Goal: Information Seeking & Learning: Learn about a topic

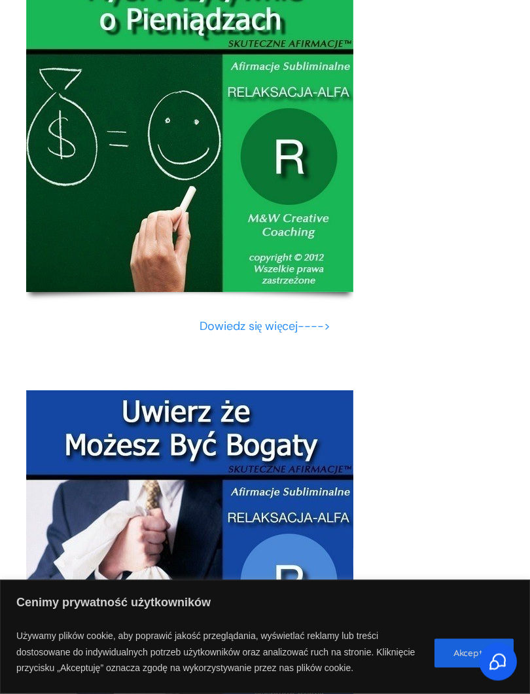
scroll to position [2519, 0]
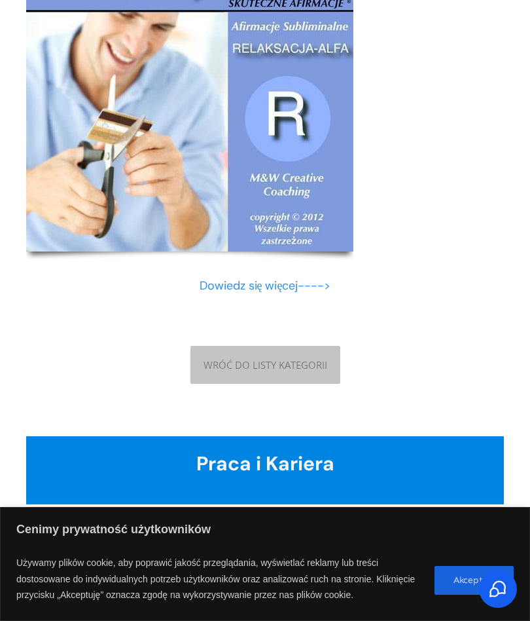
click at [302, 359] on span "WRÓĆ DO LISTY KATEGORII" at bounding box center [266, 365] width 124 height 12
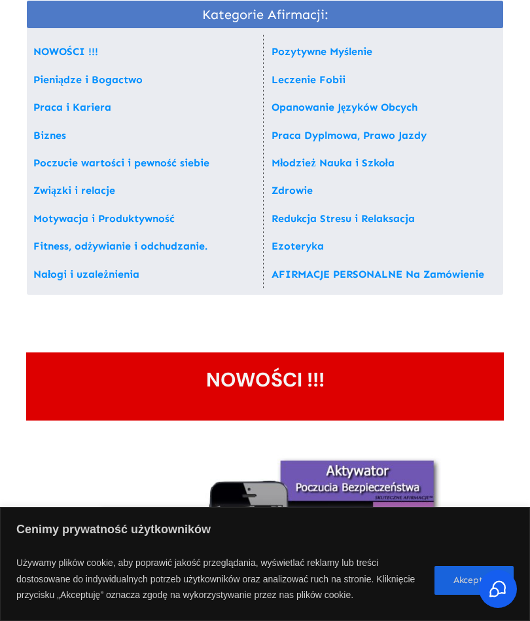
click at [170, 160] on link "Poczucie wartości i pewność siebie" at bounding box center [121, 162] width 176 height 12
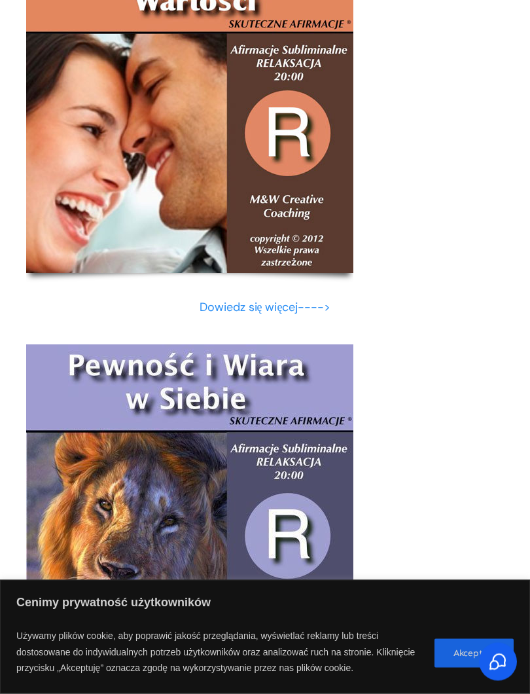
scroll to position [9927, 0]
click at [450, 454] on div "Dowiedz się więcej---->" at bounding box center [265, 530] width 478 height 399
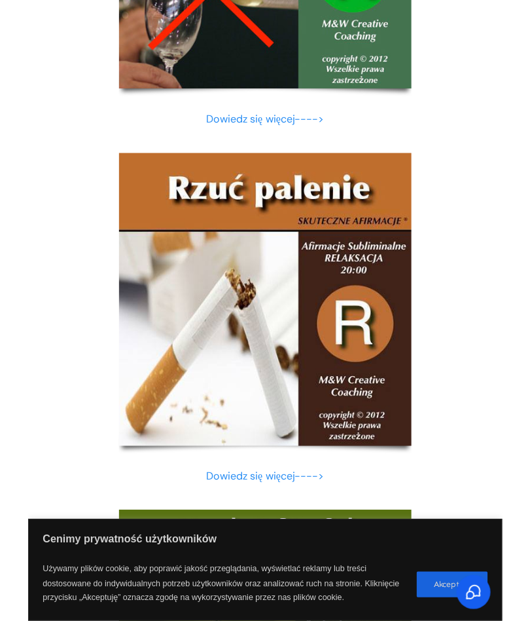
scroll to position [17977, 0]
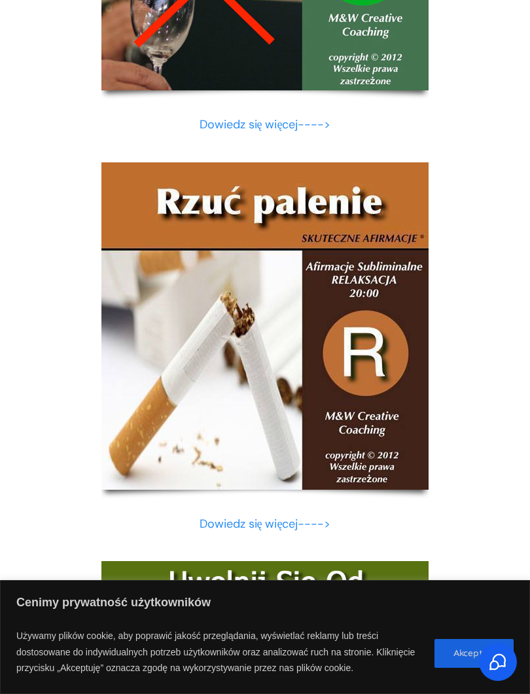
click at [327, 516] on link "Dowiedz się więcej---->" at bounding box center [266, 524] width 132 height 16
click at [266, 516] on link "Dowiedz się więcej---->" at bounding box center [266, 524] width 132 height 16
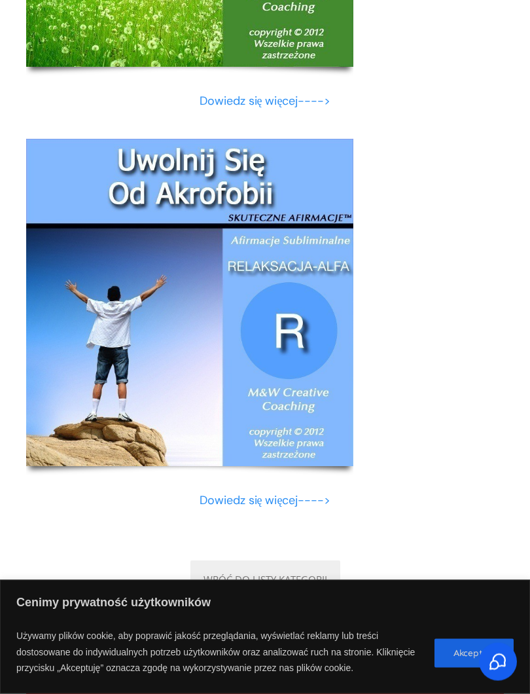
scroll to position [21479, 0]
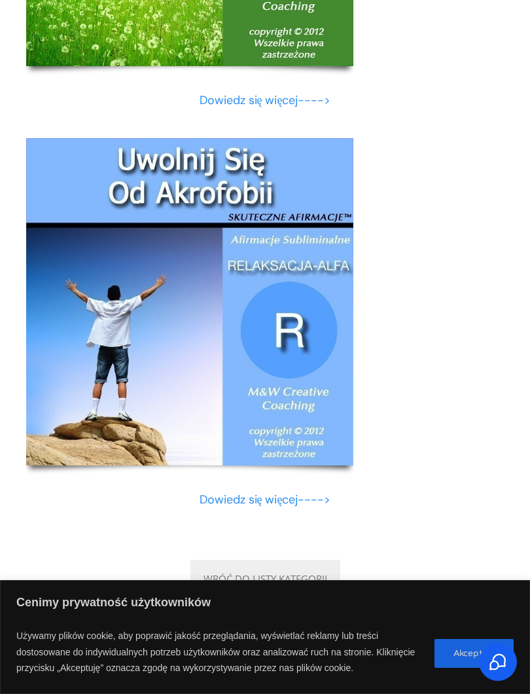
click at [285, 492] on link "Dowiedz się więcej---->" at bounding box center [266, 500] width 132 height 16
click at [294, 492] on link "Dowiedz się więcej---->" at bounding box center [266, 500] width 132 height 16
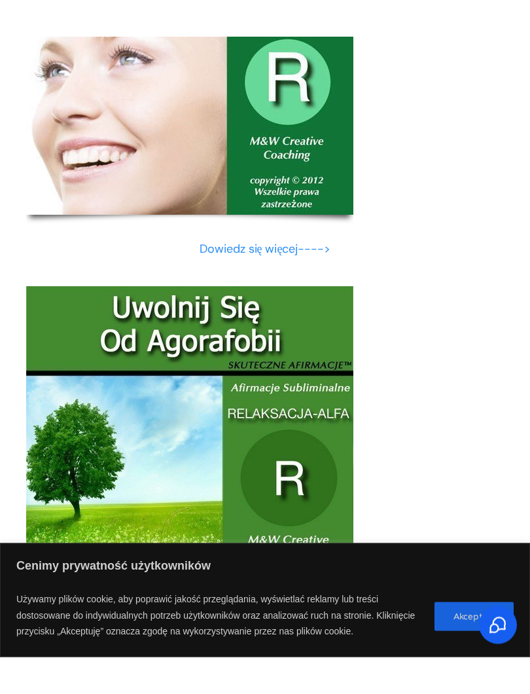
scroll to position [21041, 0]
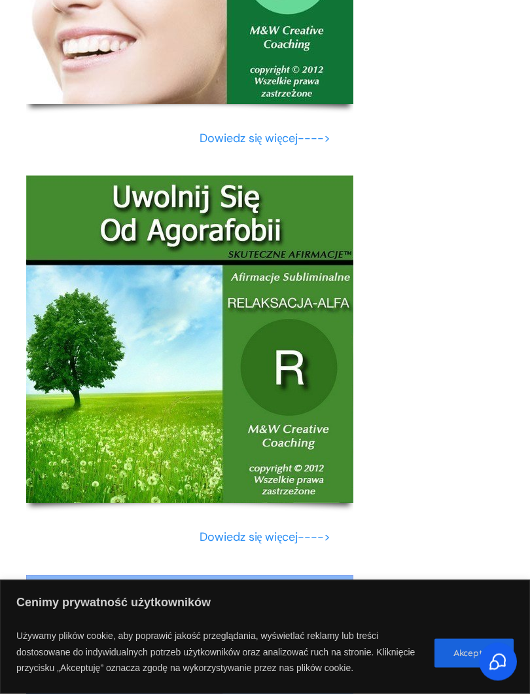
click at [274, 530] on link "Dowiedz się więcej---->" at bounding box center [266, 538] width 132 height 16
click at [268, 530] on link "Dowiedz się więcej---->" at bounding box center [266, 538] width 132 height 16
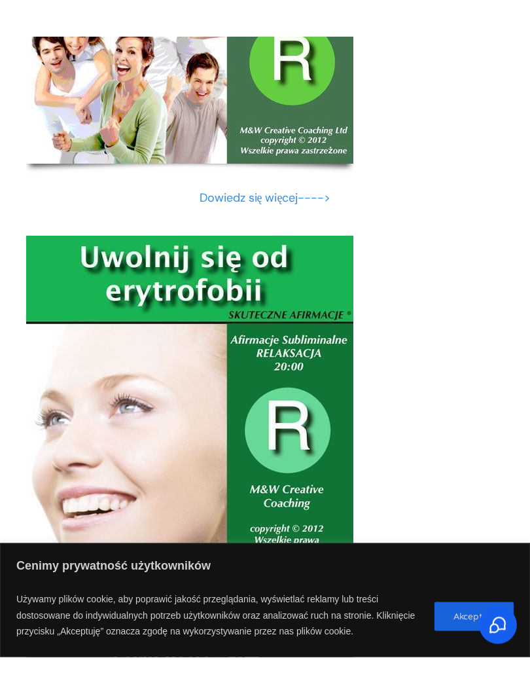
scroll to position [20660, 0]
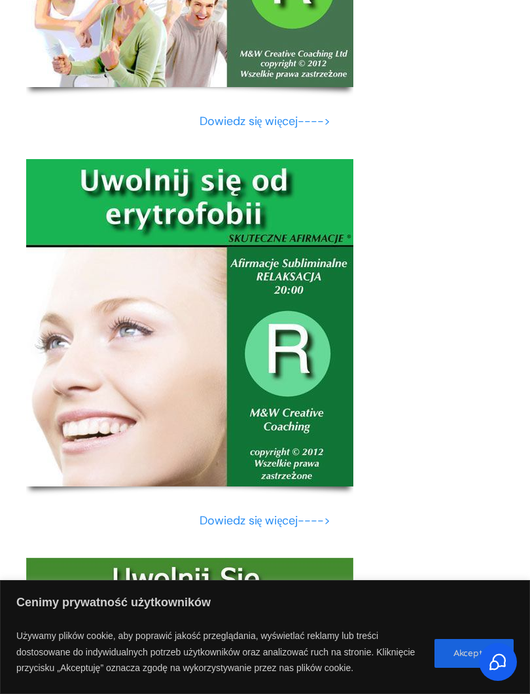
click at [262, 513] on link "Dowiedz się więcej---->" at bounding box center [266, 521] width 132 height 16
click at [254, 513] on link "Dowiedz się więcej---->" at bounding box center [266, 521] width 132 height 16
click at [259, 513] on link "Dowiedz się więcej---->" at bounding box center [266, 521] width 132 height 16
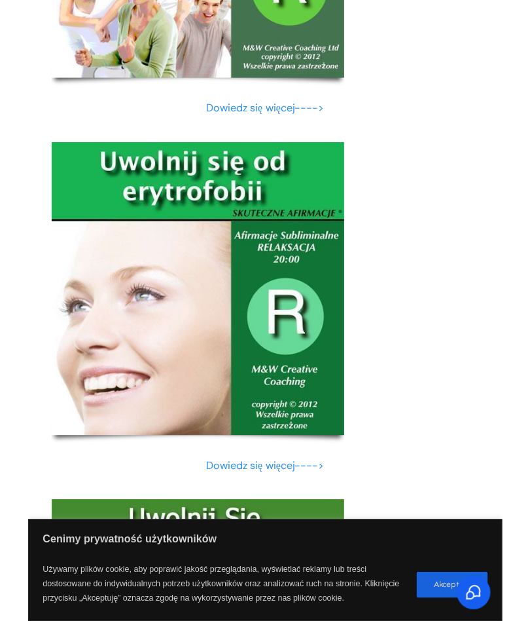
scroll to position [20696, 0]
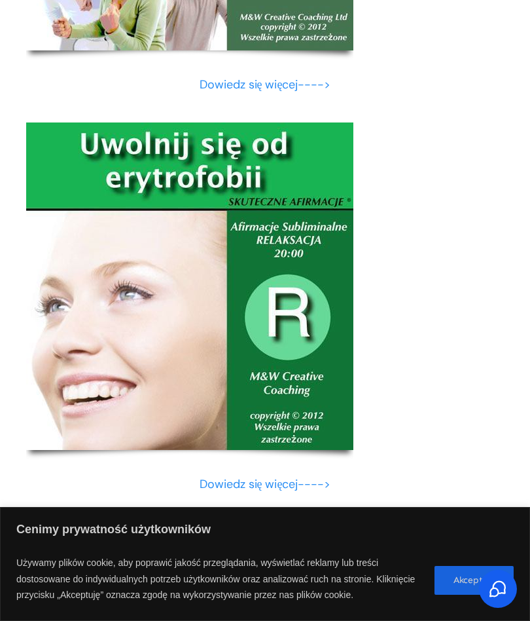
scroll to position [84, 0]
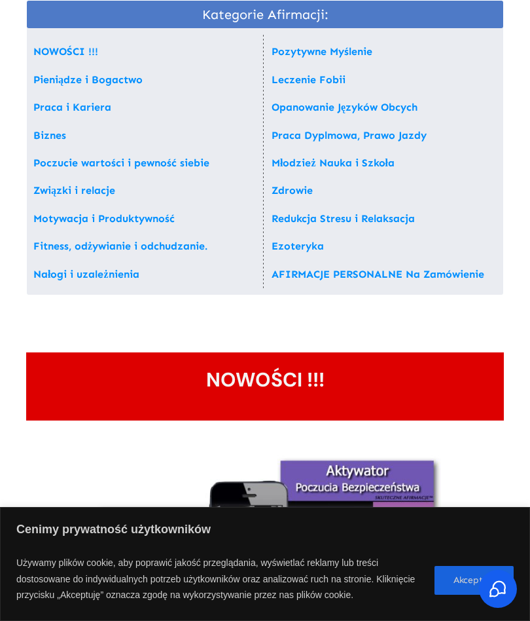
scroll to position [4754, 0]
